Goal: Entertainment & Leisure: Consume media (video, audio)

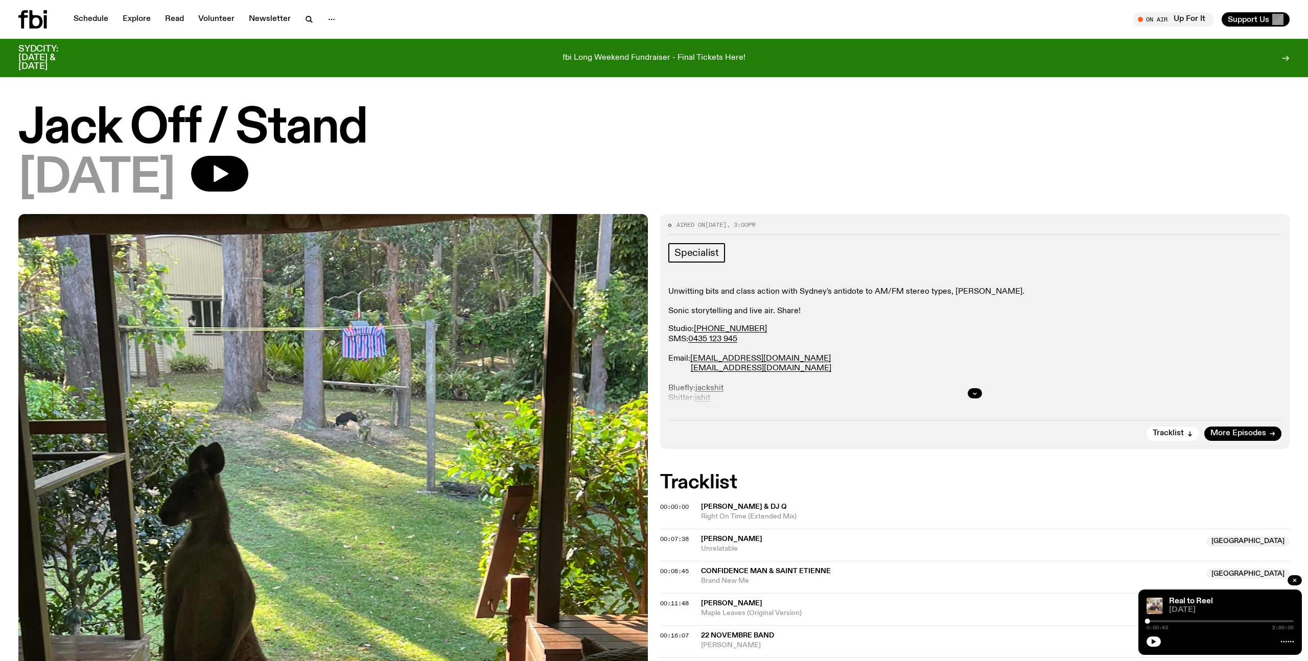
click at [155, 124] on h1 "Jack Off / Stand" at bounding box center [654, 129] width 1272 height 46
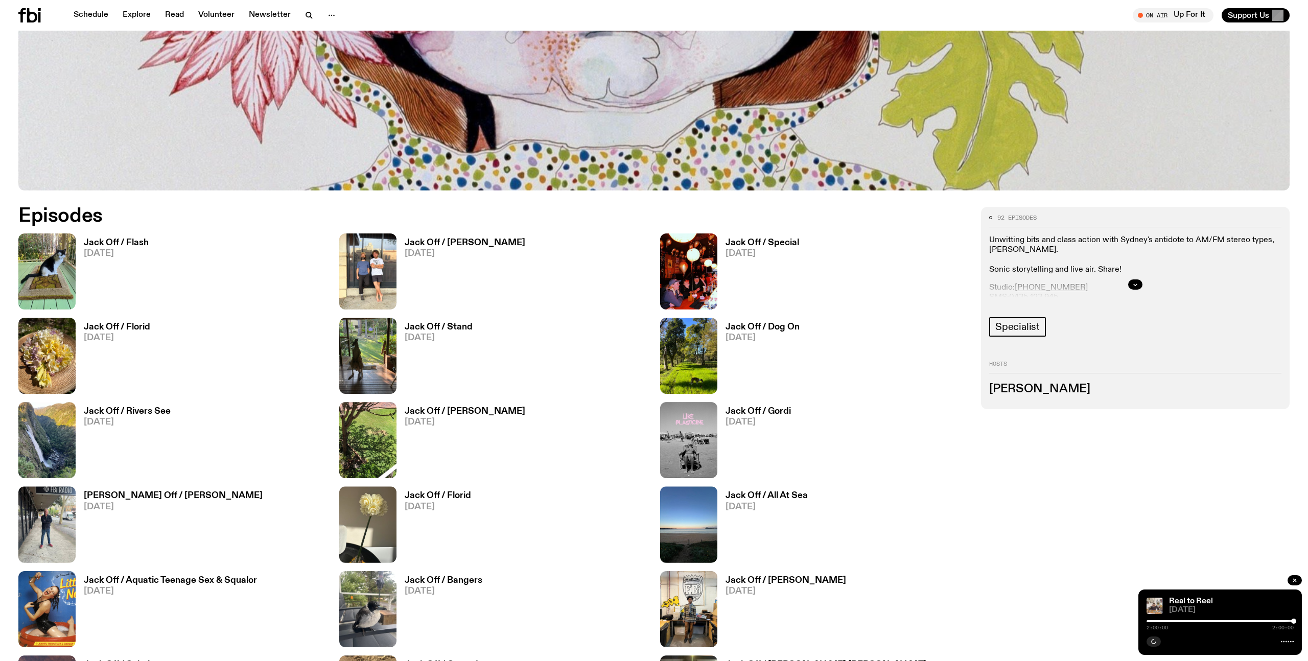
scroll to position [663, 0]
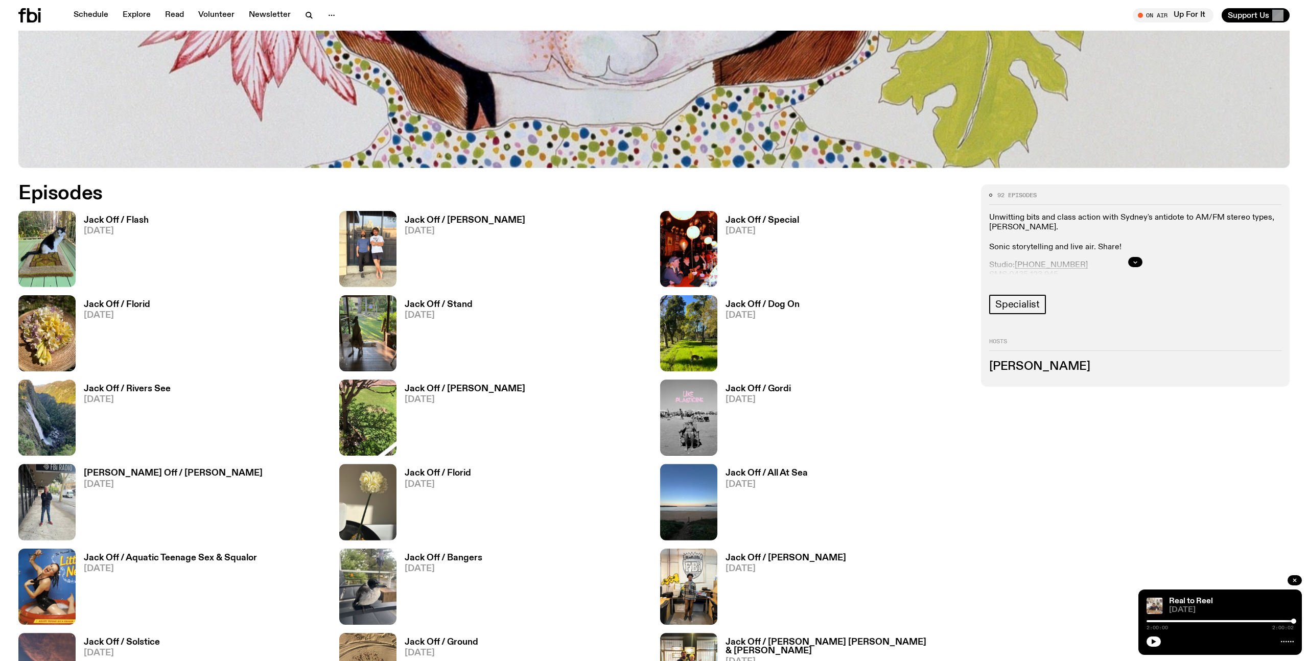
click at [124, 221] on h3 "Jack Off / Flash" at bounding box center [116, 220] width 65 height 9
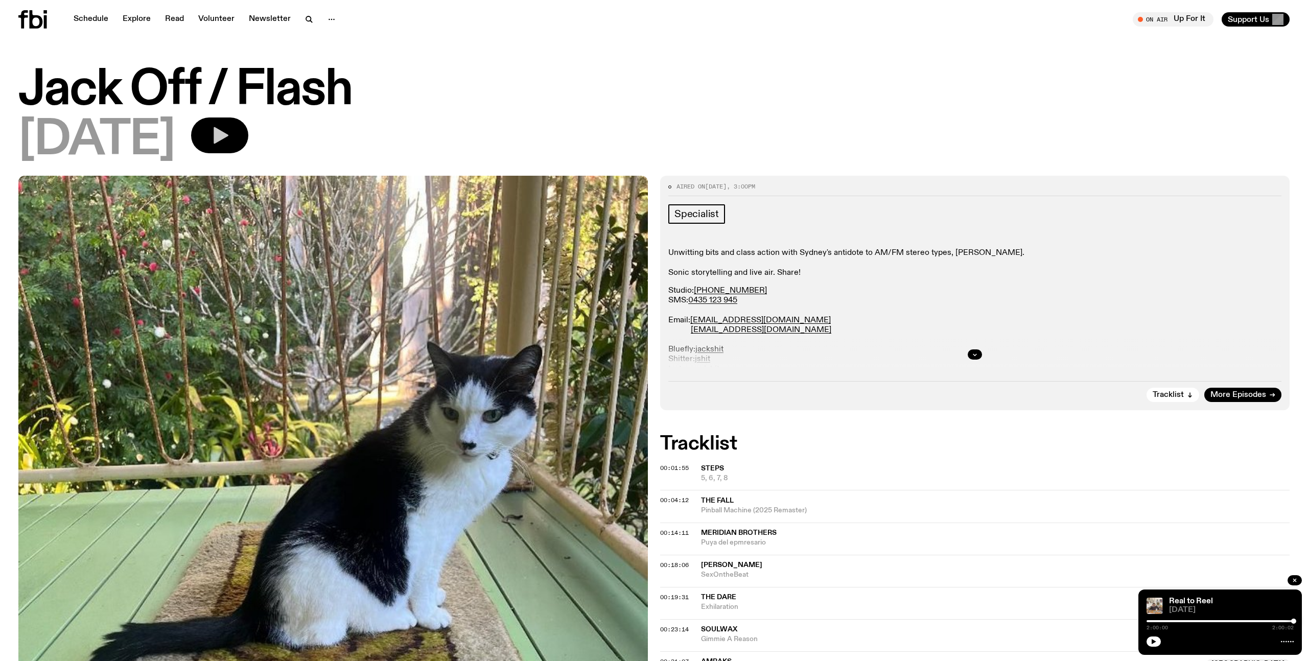
click at [228, 136] on icon "button" at bounding box center [221, 135] width 15 height 17
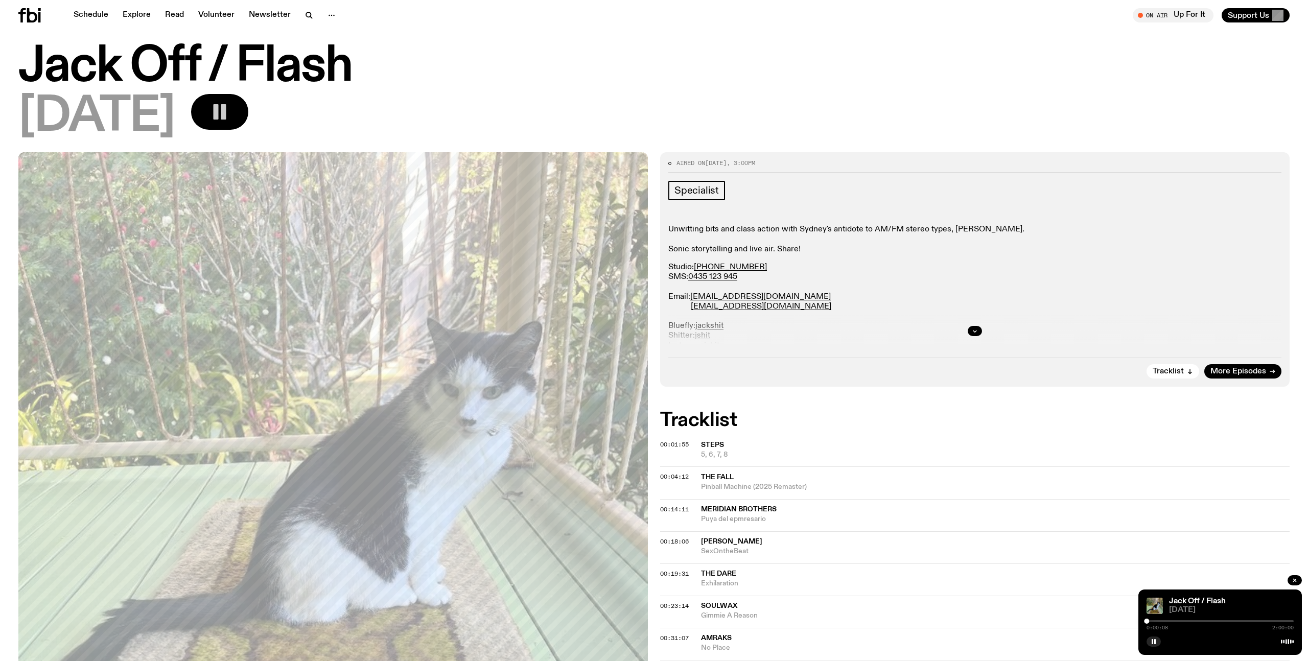
scroll to position [17, 0]
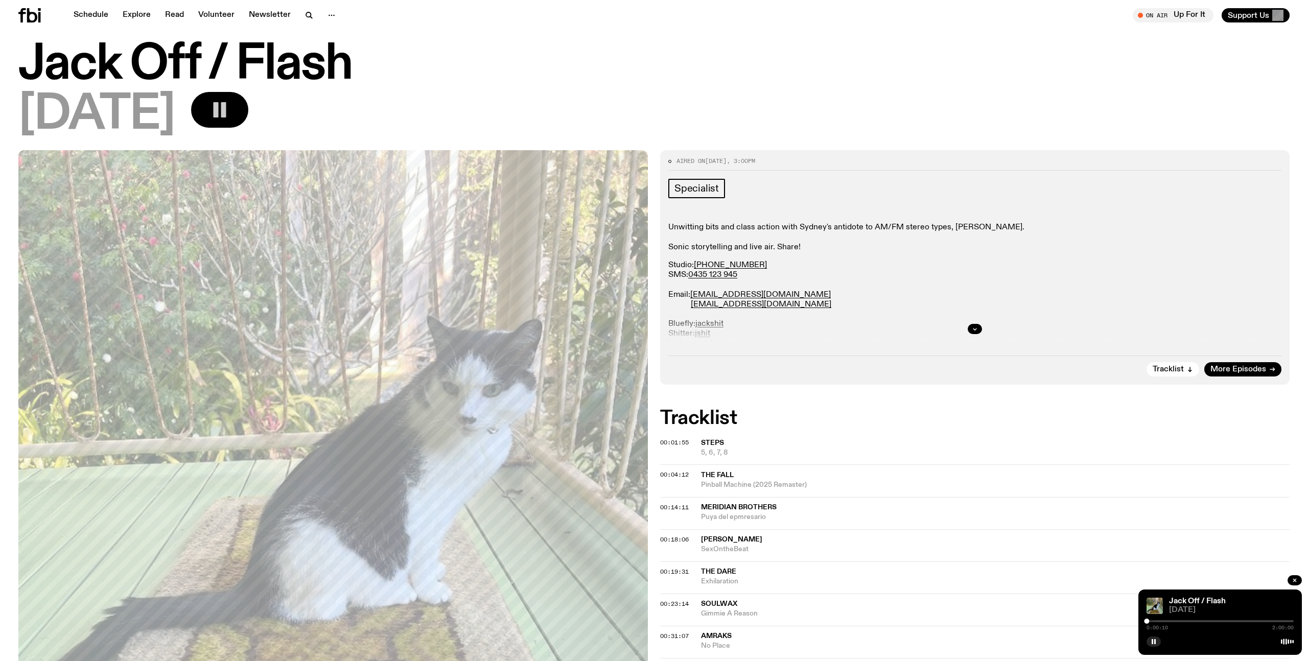
click at [1149, 623] on div "0:00:10 2:00:00" at bounding box center [1220, 624] width 147 height 12
click at [1150, 621] on div at bounding box center [1220, 621] width 147 height 2
click at [1151, 621] on div at bounding box center [1151, 621] width 5 height 5
click at [1151, 621] on div at bounding box center [1150, 621] width 5 height 5
click at [961, 95] on div "04.10.25" at bounding box center [654, 115] width 1272 height 46
